Goal: Information Seeking & Learning: Learn about a topic

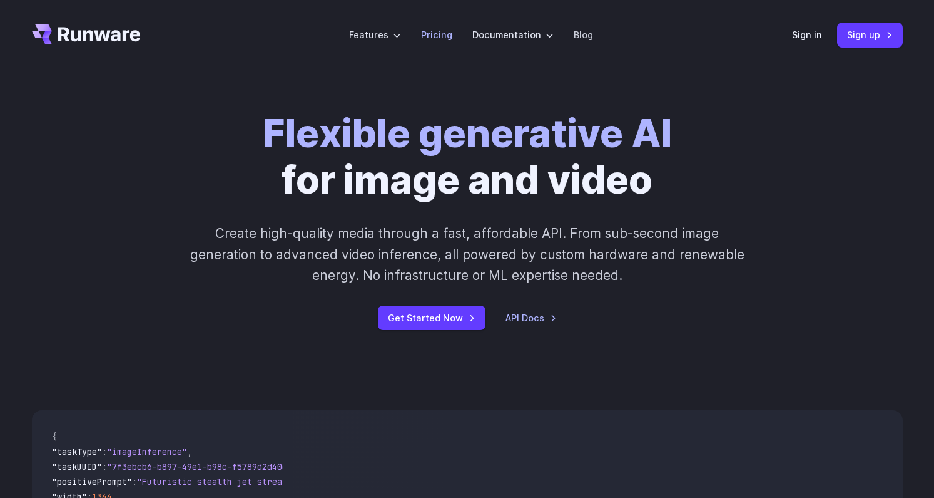
click at [446, 37] on link "Pricing" at bounding box center [436, 35] width 31 height 14
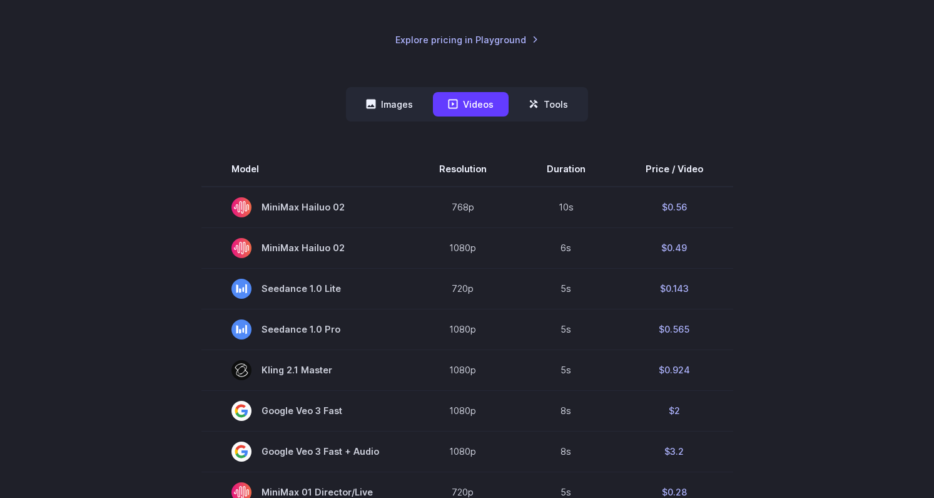
scroll to position [268, 0]
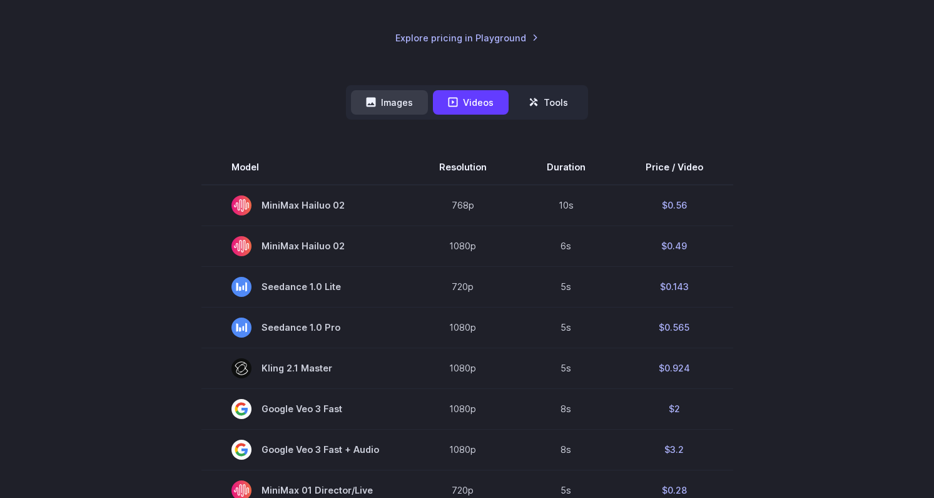
click at [411, 112] on button "Images" at bounding box center [389, 102] width 77 height 24
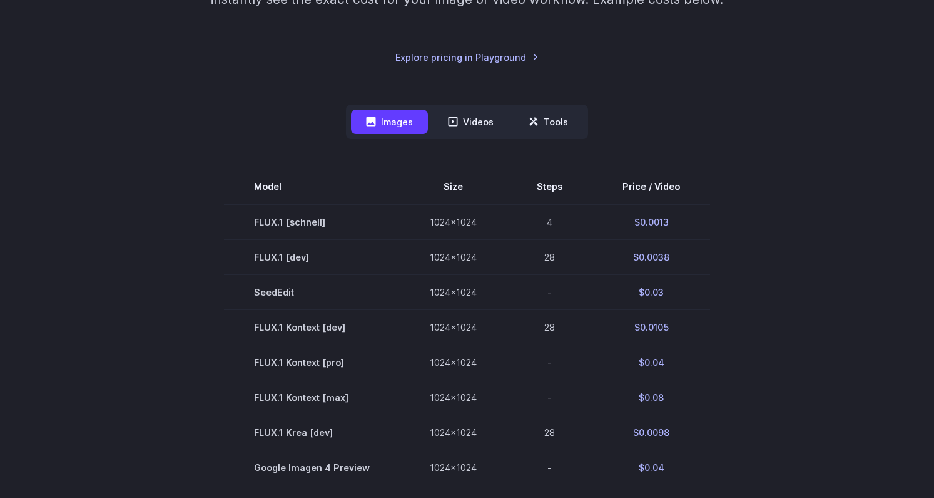
scroll to position [0, 0]
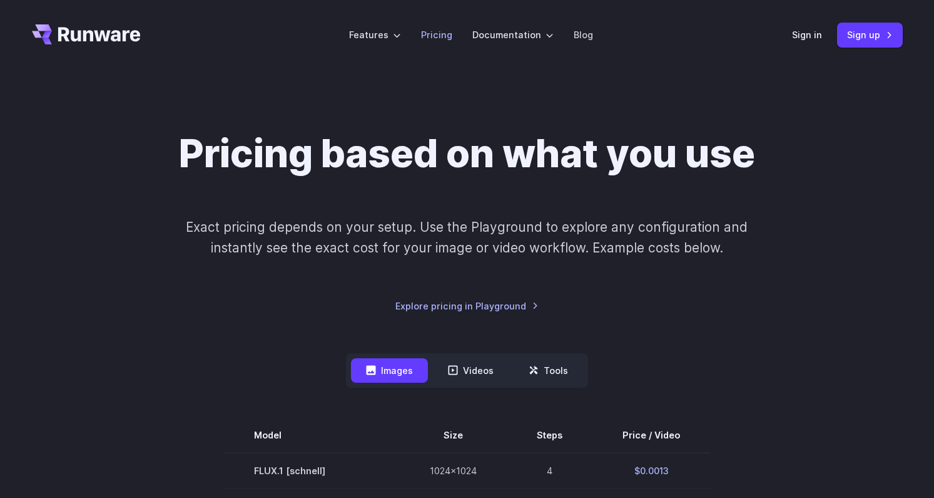
click at [436, 36] on link "Pricing" at bounding box center [436, 35] width 31 height 14
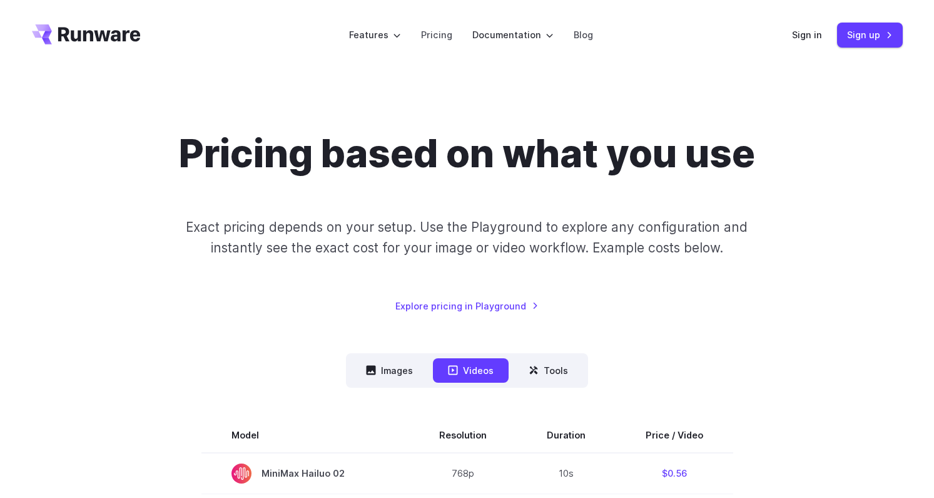
click at [614, 30] on header "Features Tasks Image generation Video generation Sonic Inference Engine™ Models…" at bounding box center [467, 35] width 901 height 70
click at [451, 38] on link "Pricing" at bounding box center [436, 35] width 31 height 14
